Goal: Task Accomplishment & Management: Complete application form

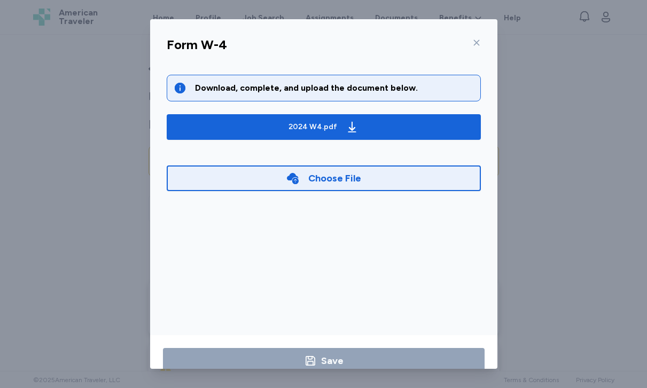
scroll to position [1623, 0]
click at [317, 178] on div "Choose File" at bounding box center [334, 178] width 53 height 15
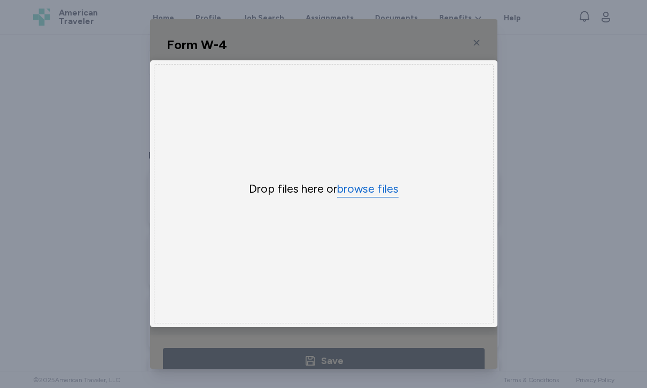
click at [369, 194] on button "browse files" at bounding box center [367, 189] width 61 height 15
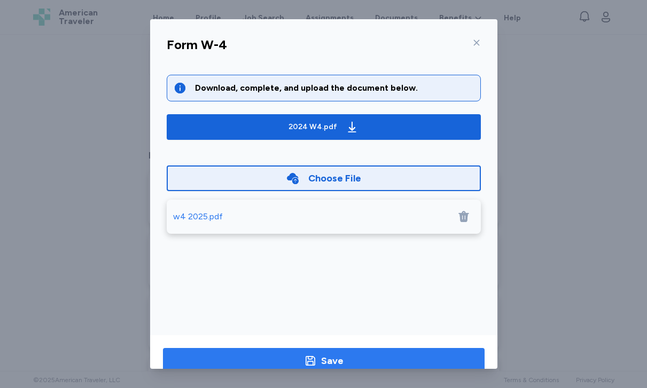
click at [364, 358] on span "Save" at bounding box center [323, 361] width 304 height 15
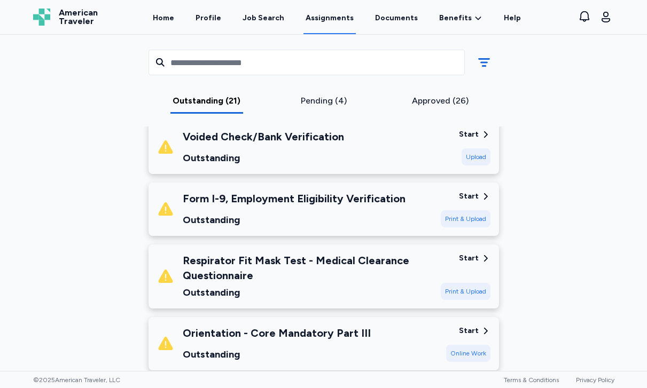
scroll to position [1177, 0]
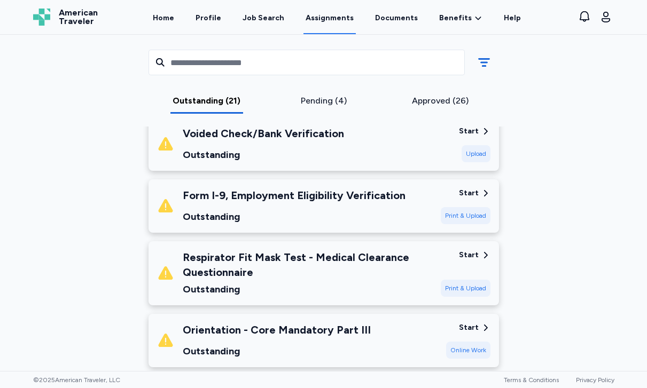
click at [470, 207] on div "Print & Upload" at bounding box center [466, 215] width 50 height 17
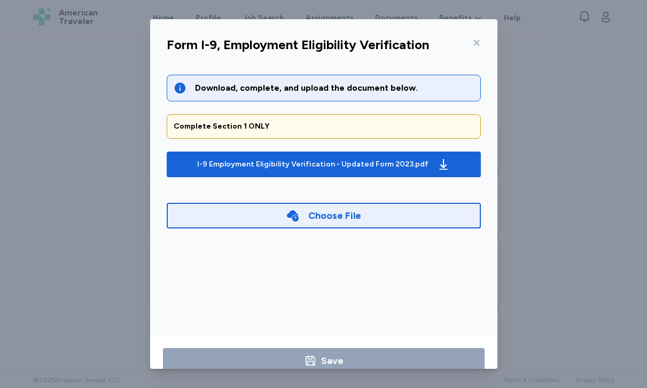
click at [325, 213] on div "Choose File" at bounding box center [334, 215] width 53 height 15
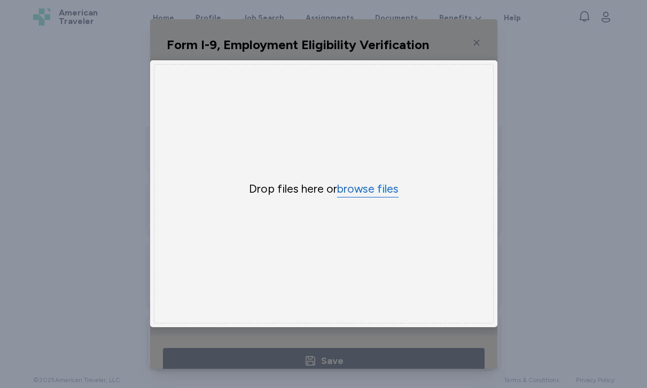
click at [353, 187] on button "browse files" at bounding box center [367, 189] width 61 height 15
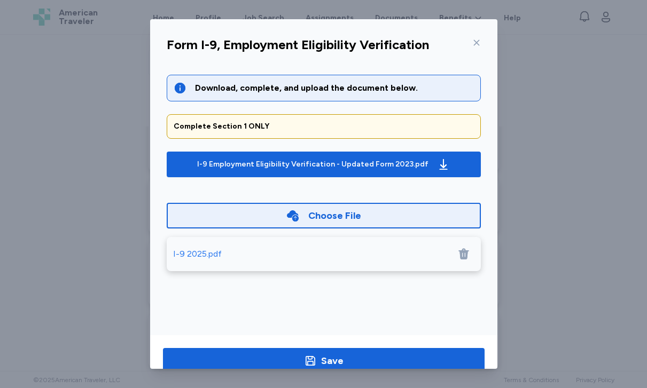
scroll to position [24, 0]
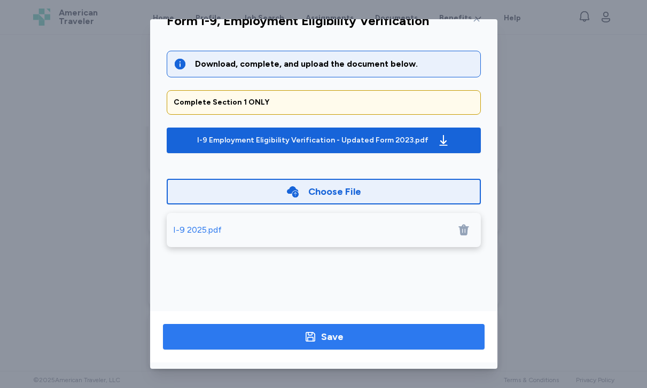
click at [330, 335] on div "Save" at bounding box center [332, 337] width 22 height 15
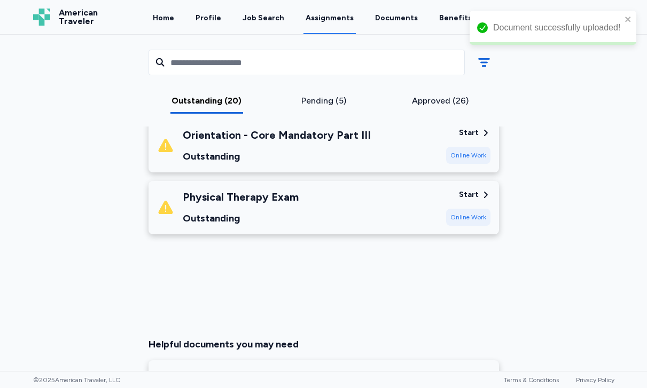
scroll to position [1499, 0]
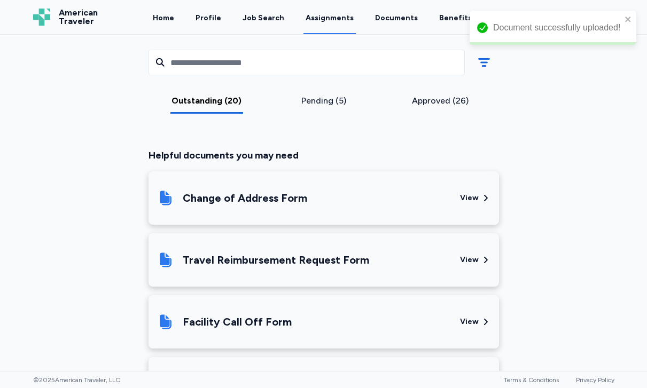
click at [333, 98] on div "Pending (5)" at bounding box center [323, 101] width 108 height 13
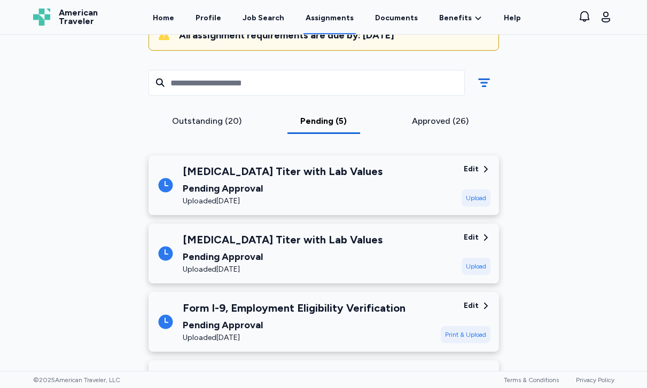
scroll to position [123, 0]
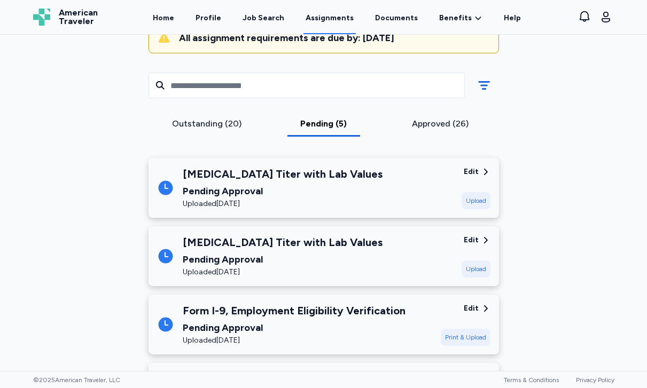
click at [216, 124] on div "Outstanding (20)" at bounding box center [207, 124] width 108 height 13
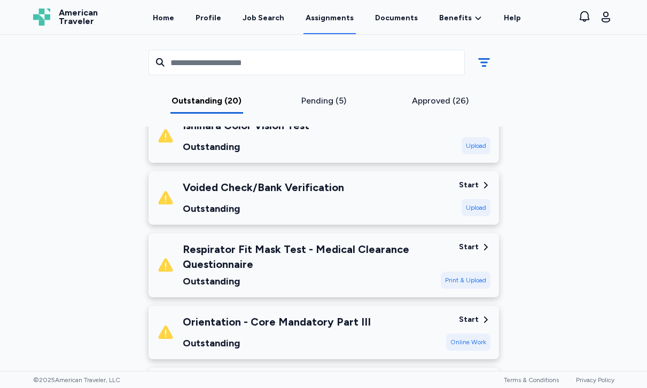
scroll to position [1125, 0]
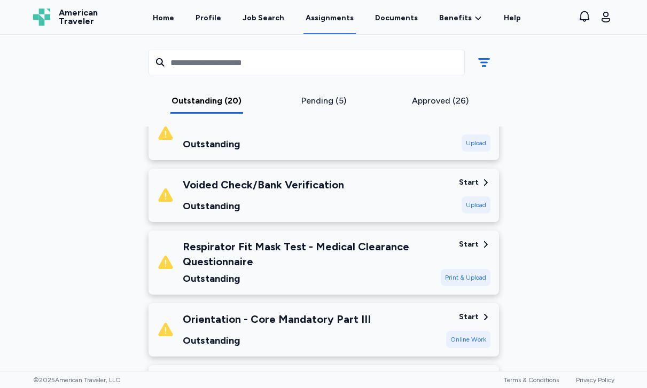
click at [471, 269] on div "Print & Upload" at bounding box center [466, 277] width 50 height 17
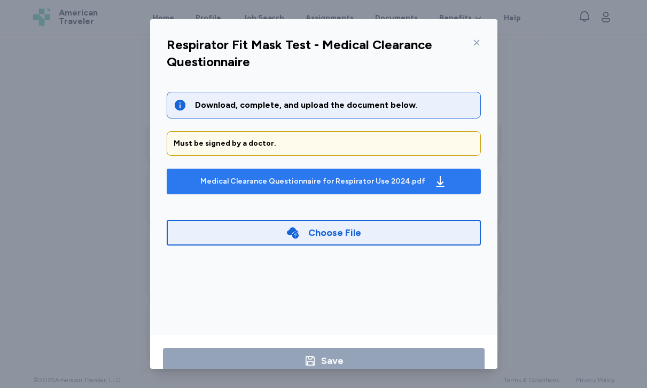
click at [397, 182] on div "Medical Clearance Questionnaire for Respirator Use 2024.pdf" at bounding box center [312, 181] width 225 height 11
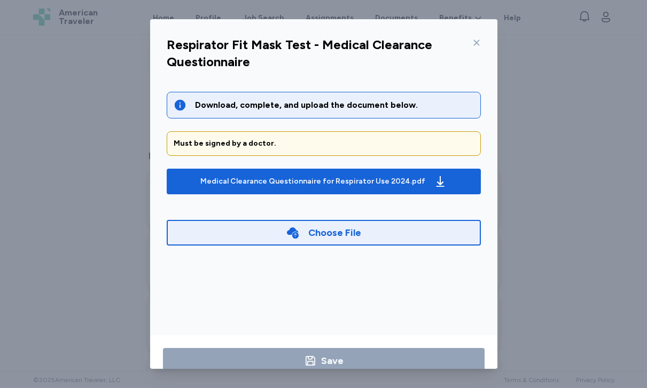
scroll to position [1499, 0]
click at [476, 43] on icon at bounding box center [476, 43] width 6 height 6
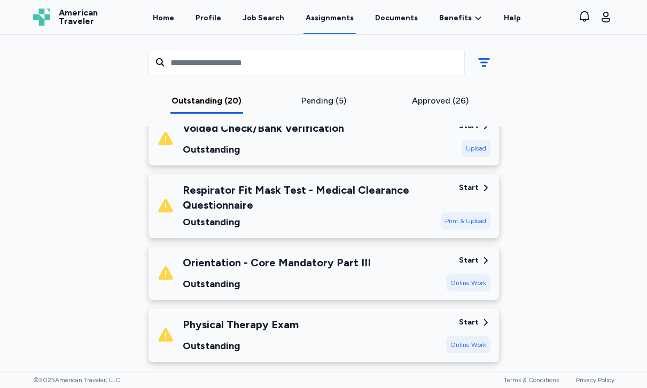
scroll to position [1191, 0]
